Goal: Task Accomplishment & Management: Manage account settings

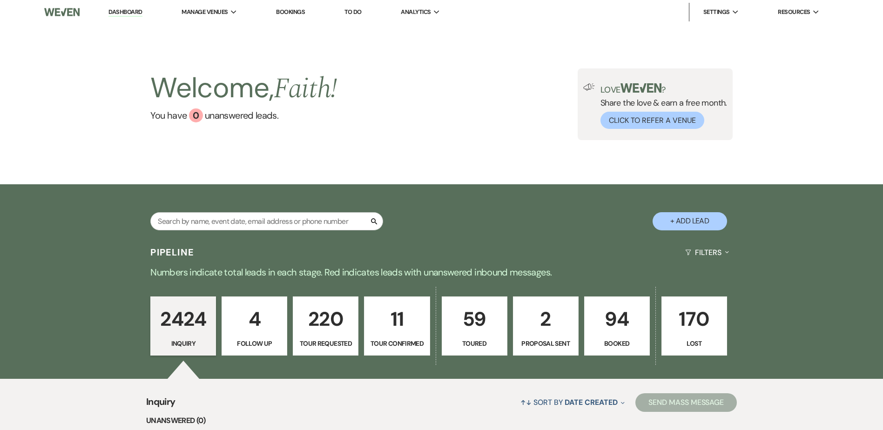
click at [626, 336] on link "94 Booked" at bounding box center [617, 327] width 66 height 60
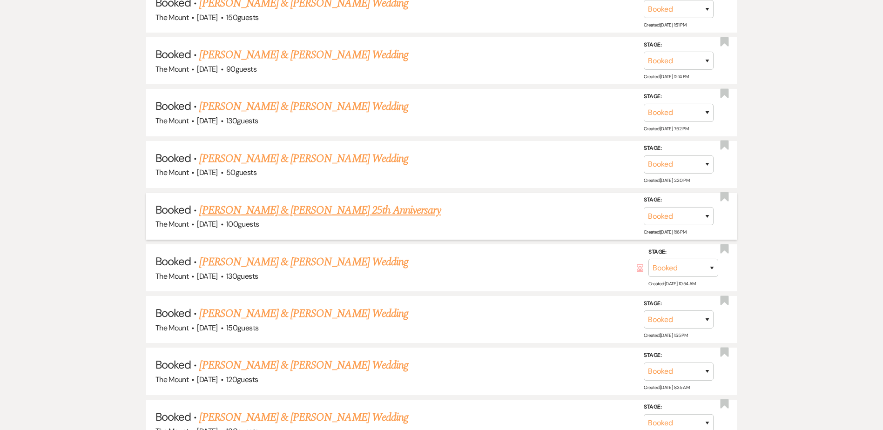
scroll to position [326, 0]
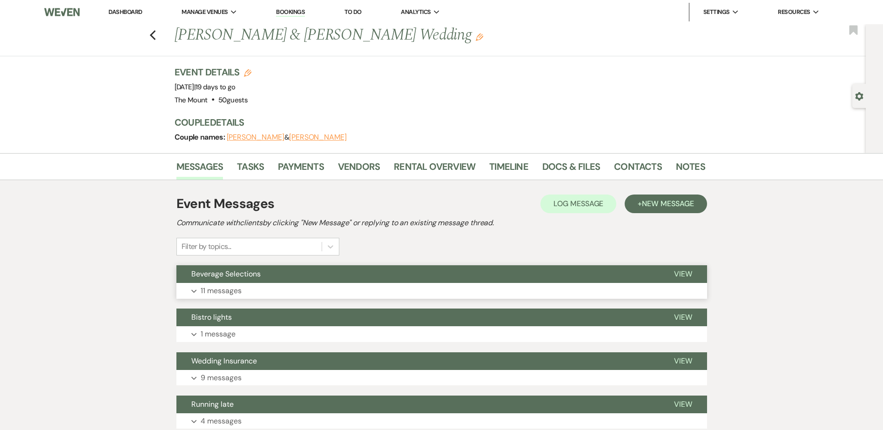
click at [247, 290] on button "Expand 11 messages" at bounding box center [441, 291] width 531 height 16
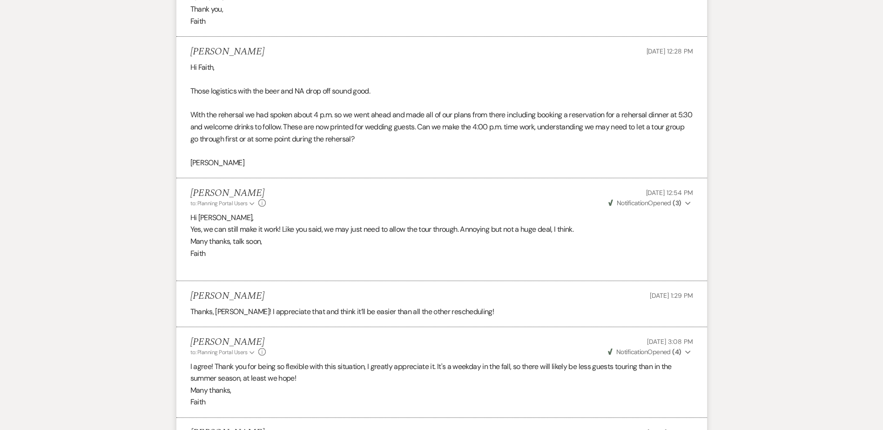
scroll to position [1258, 0]
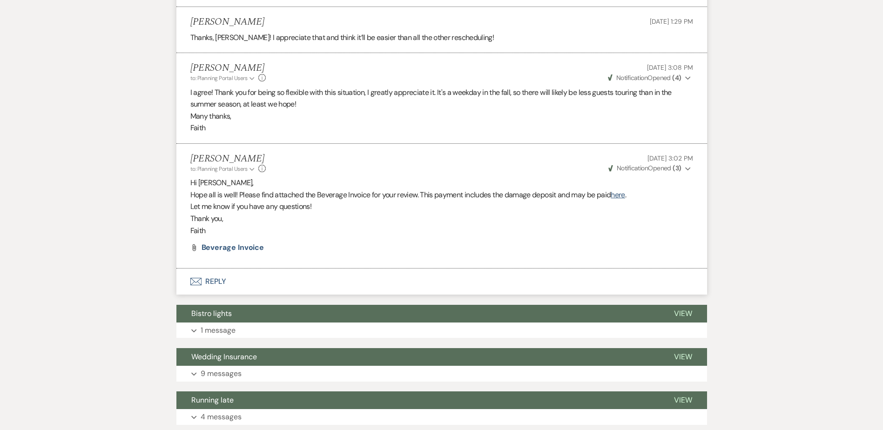
click at [688, 172] on icon "Expand" at bounding box center [688, 169] width 6 height 7
click at [688, 170] on use "button" at bounding box center [687, 168] width 5 height 3
click at [233, 252] on span "Beverage Invoice" at bounding box center [233, 248] width 63 height 10
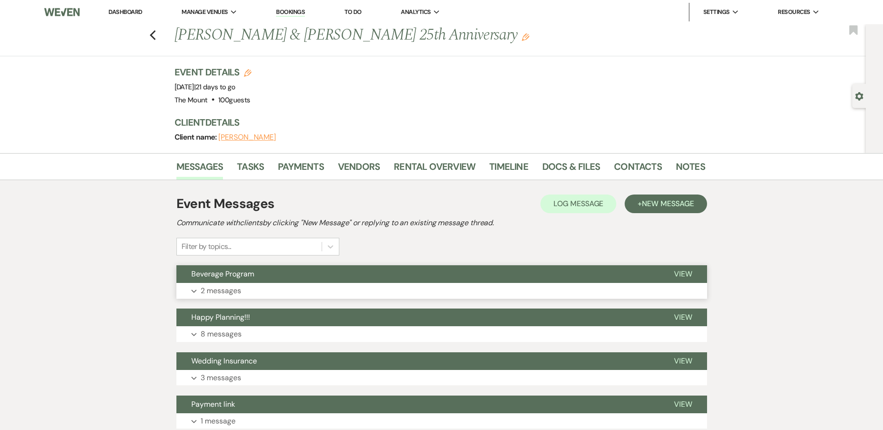
click at [226, 287] on p "2 messages" at bounding box center [221, 291] width 40 height 12
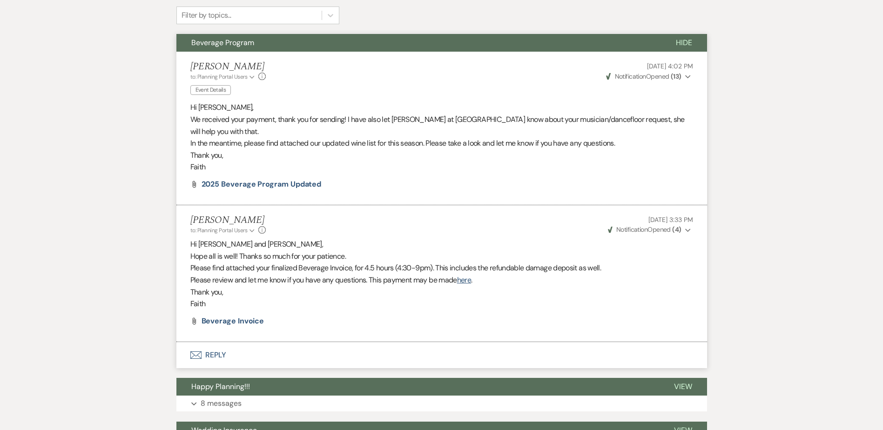
scroll to position [233, 0]
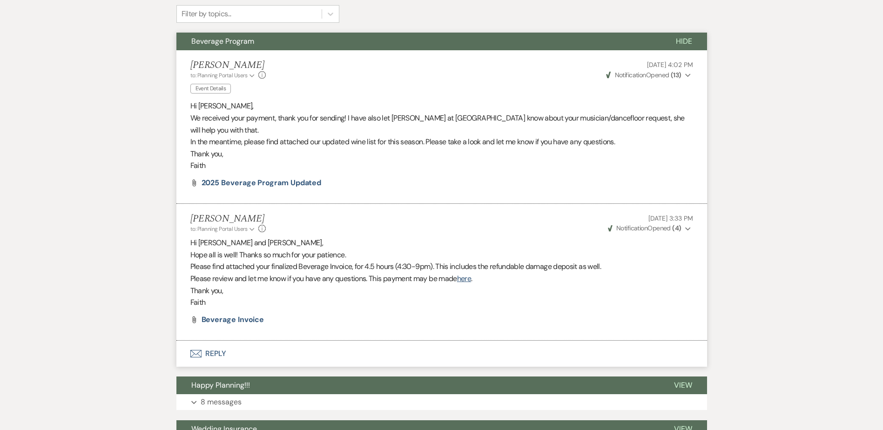
click at [688, 226] on icon "Expand" at bounding box center [688, 229] width 6 height 7
click at [688, 226] on icon "Collapse" at bounding box center [688, 229] width 6 height 7
click at [252, 315] on span "Beverage Invoice" at bounding box center [233, 320] width 63 height 10
